Goal: Ask a question

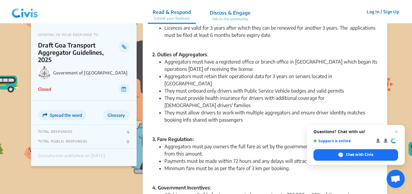
scroll to position [182, 0]
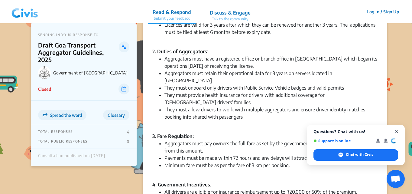
click at [399, 131] on span "Close chat" at bounding box center [397, 132] width 8 height 8
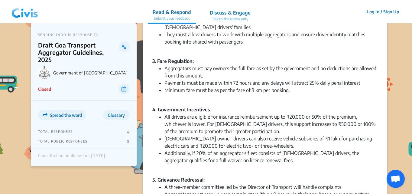
scroll to position [262, 0]
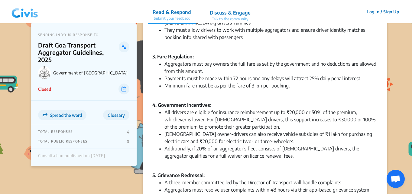
drag, startPoint x: 412, startPoint y: 86, endPoint x: 413, endPoint y: 114, distance: 28.1
click at [355, 164] on div "5. Grievance Redressal:" at bounding box center [264, 171] width 225 height 15
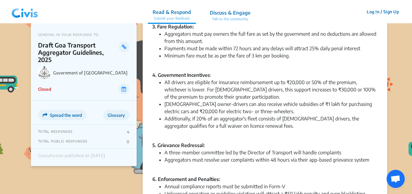
scroll to position [291, 0]
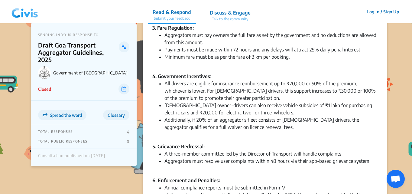
click at [401, 177] on span "Open chat" at bounding box center [396, 179] width 18 height 18
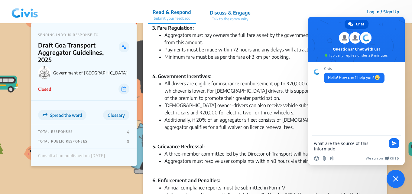
type textarea "what are the source of this information"
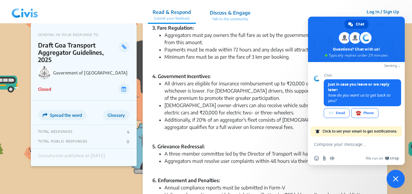
scroll to position [46, 0]
click at [246, 102] on li "[DEMOGRAPHIC_DATA] owner-drivers can also receive vehicle subsidies of ₹1 lakh …" at bounding box center [270, 109] width 213 height 15
click at [249, 110] on div "The Government of Goa has released this draft to introduce guidelines to regula…" at bounding box center [264, 104] width 225 height 687
click at [396, 178] on span "Close chat" at bounding box center [395, 178] width 5 height 5
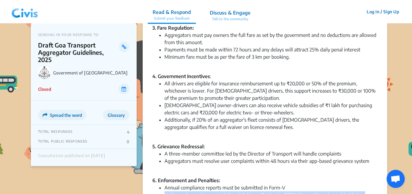
drag, startPoint x: 364, startPoint y: 172, endPoint x: 164, endPoint y: 172, distance: 199.9
copy li "Unlicensed operation or guideline violation will attract a ₹50 lakh penalty and…"
